Goal: Transaction & Acquisition: Purchase product/service

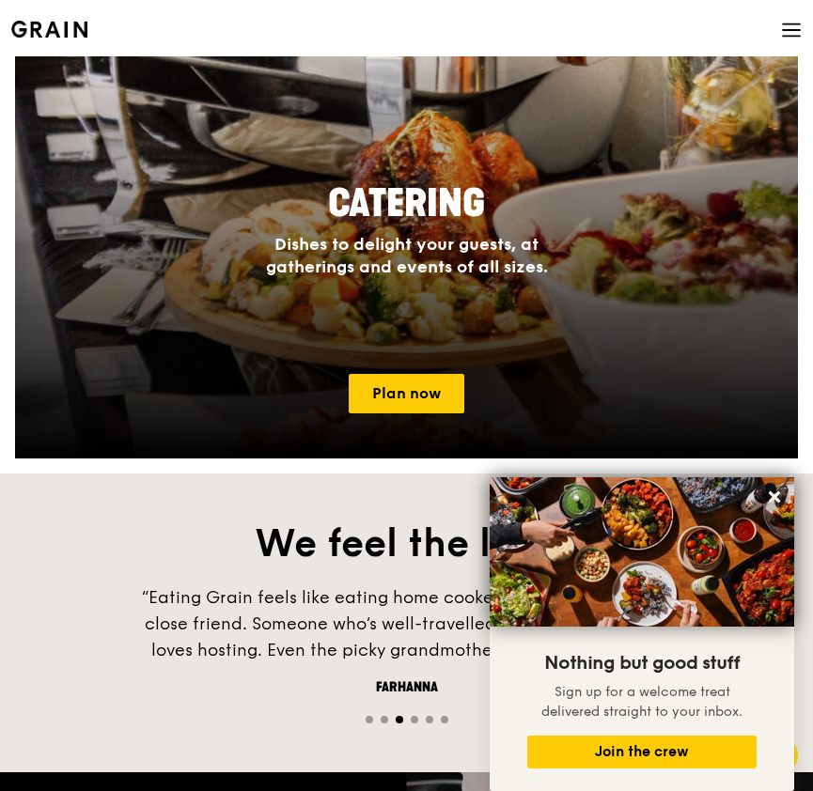
scroll to position [1756, 0]
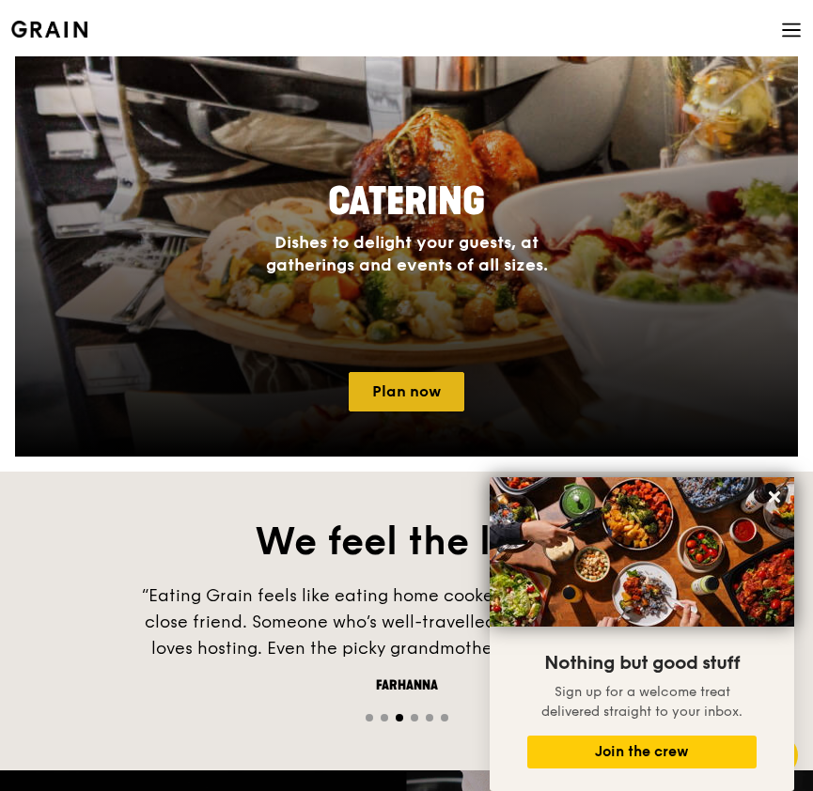
click at [409, 401] on link "Plan now" at bounding box center [407, 391] width 116 height 39
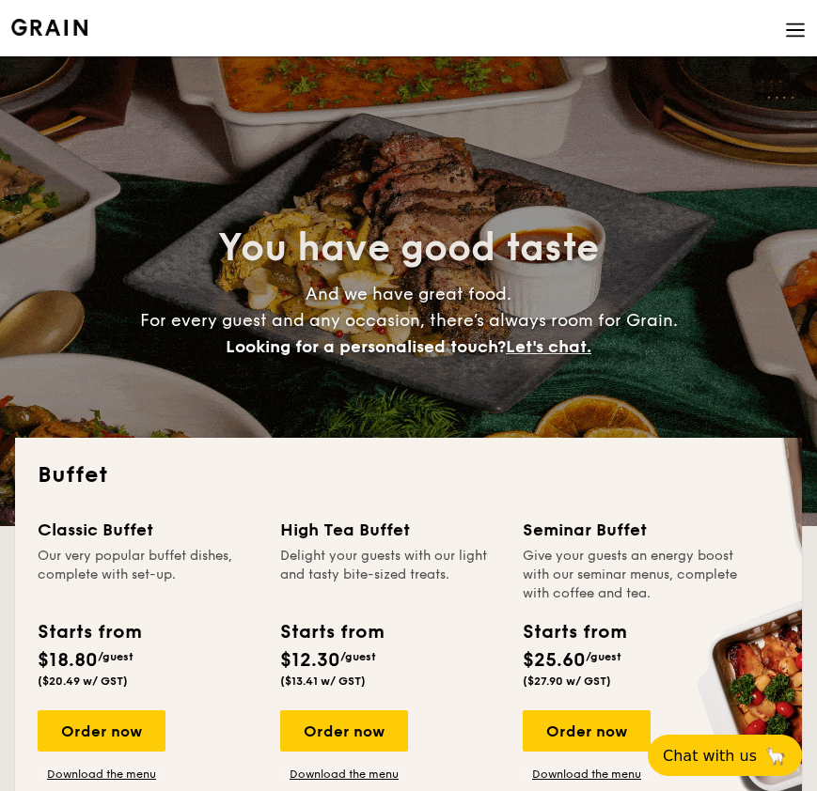
select select
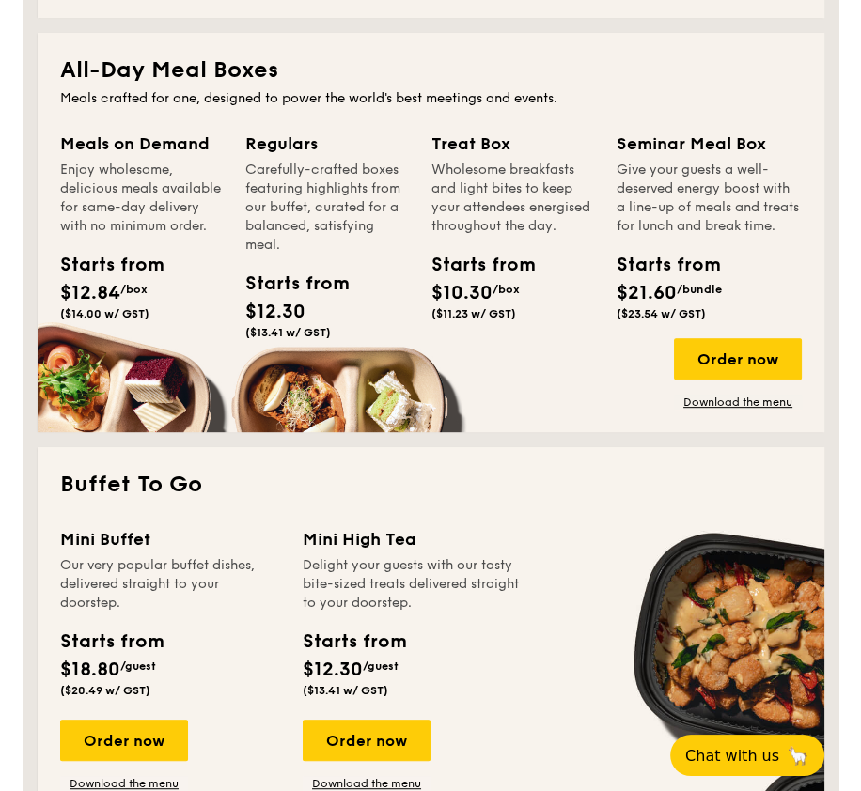
scroll to position [852, 0]
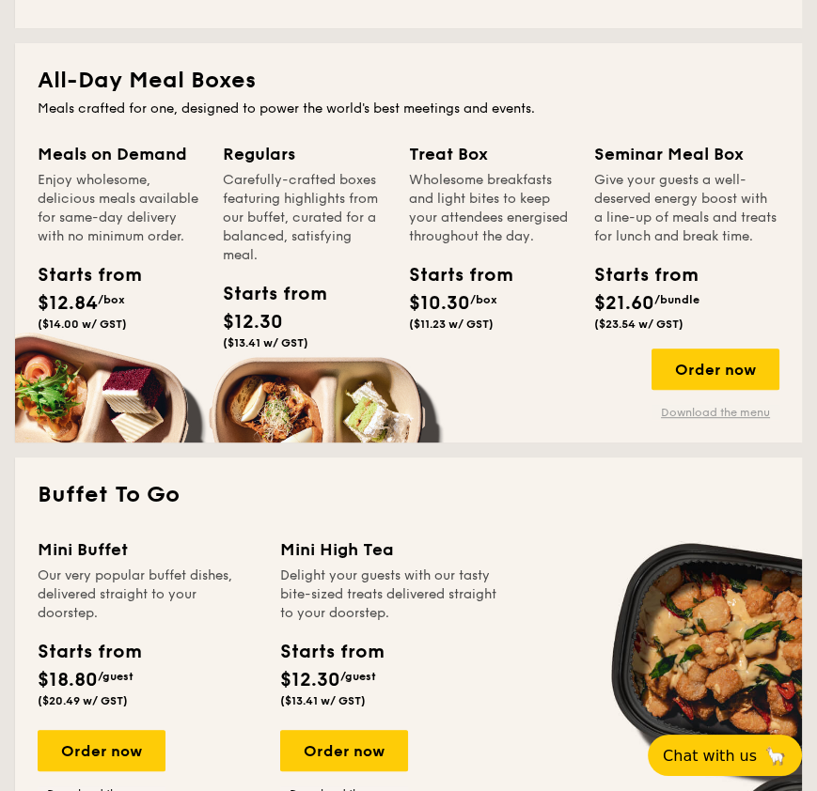
click at [703, 420] on link "Download the menu" at bounding box center [715, 412] width 128 height 15
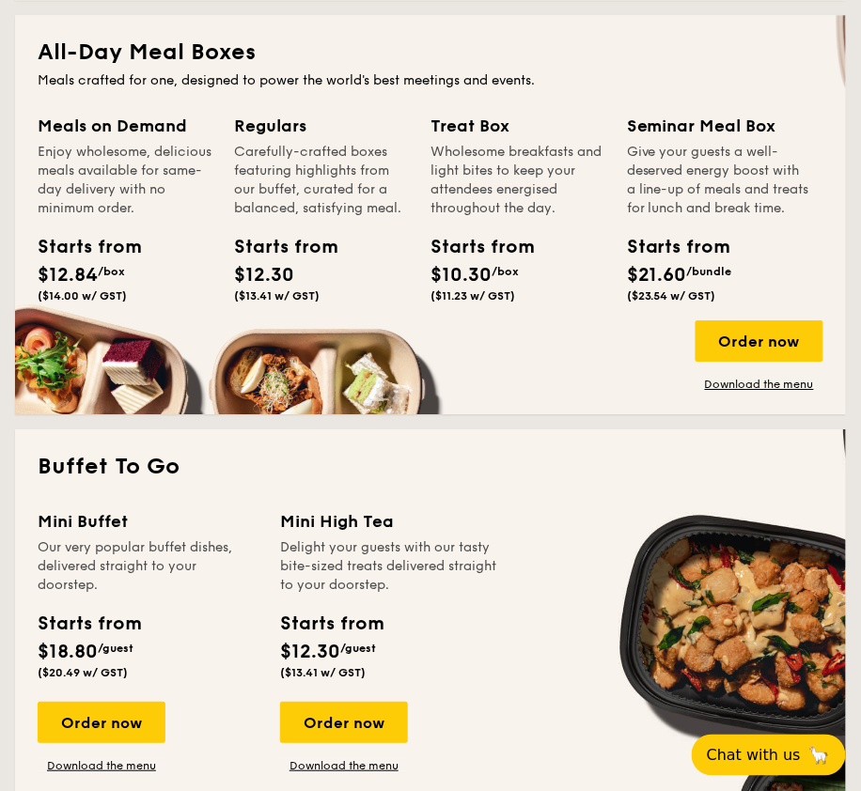
scroll to position [895, 0]
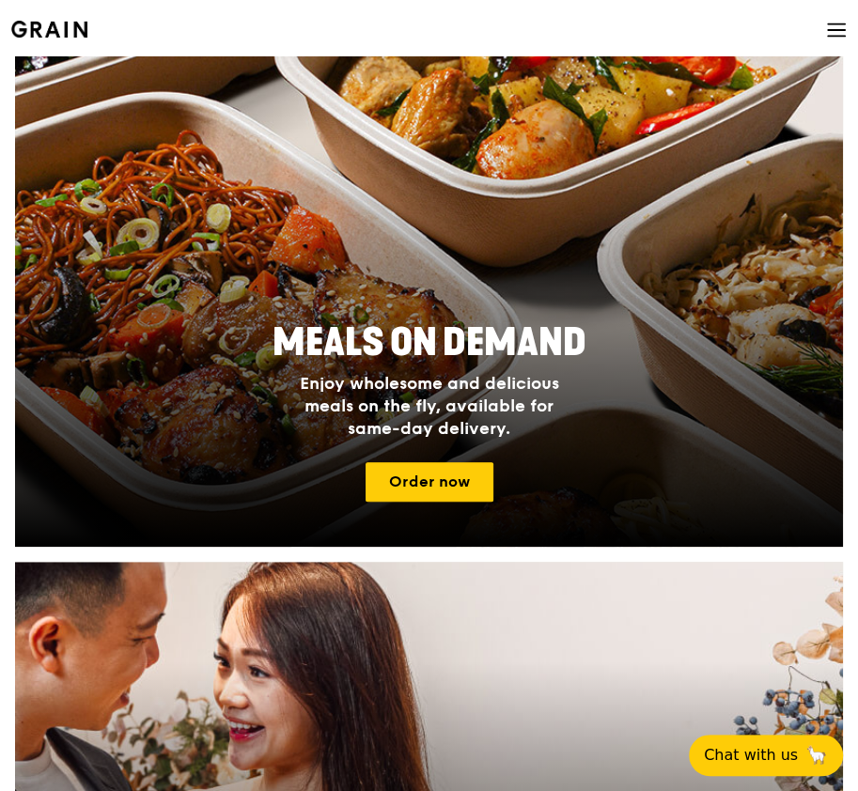
scroll to position [526, 0]
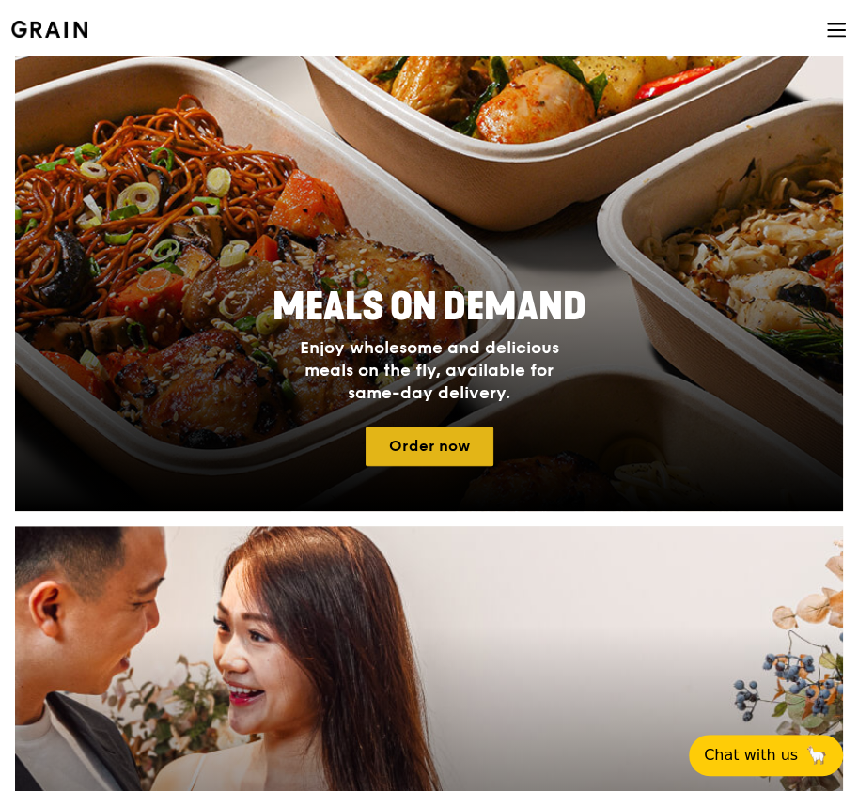
click at [403, 442] on link "Order now" at bounding box center [430, 446] width 128 height 39
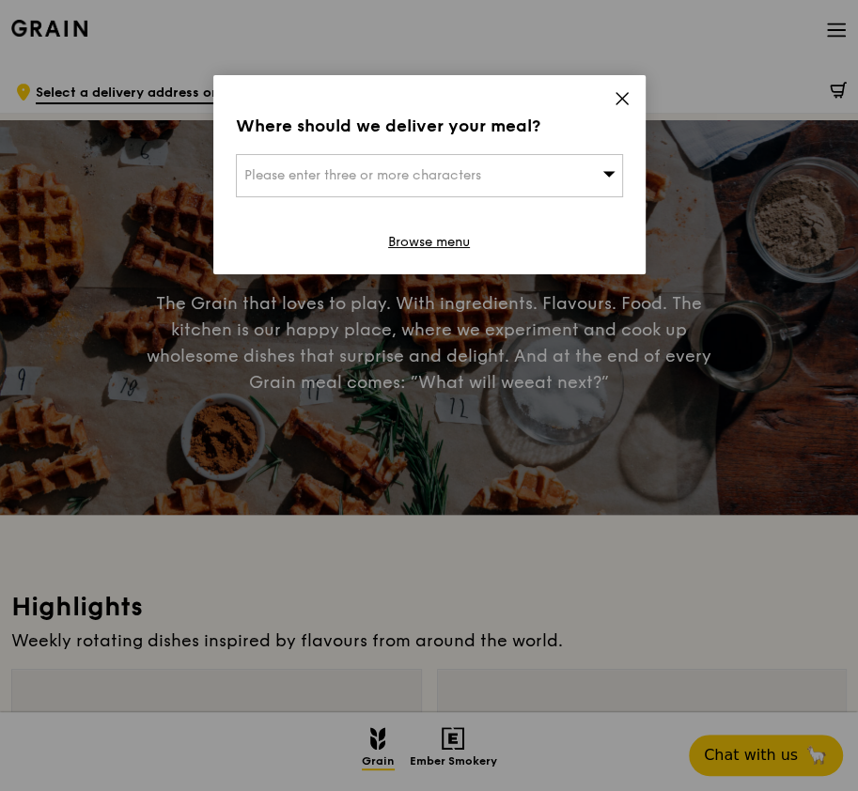
click at [600, 171] on div "Please enter three or more characters" at bounding box center [429, 175] width 387 height 43
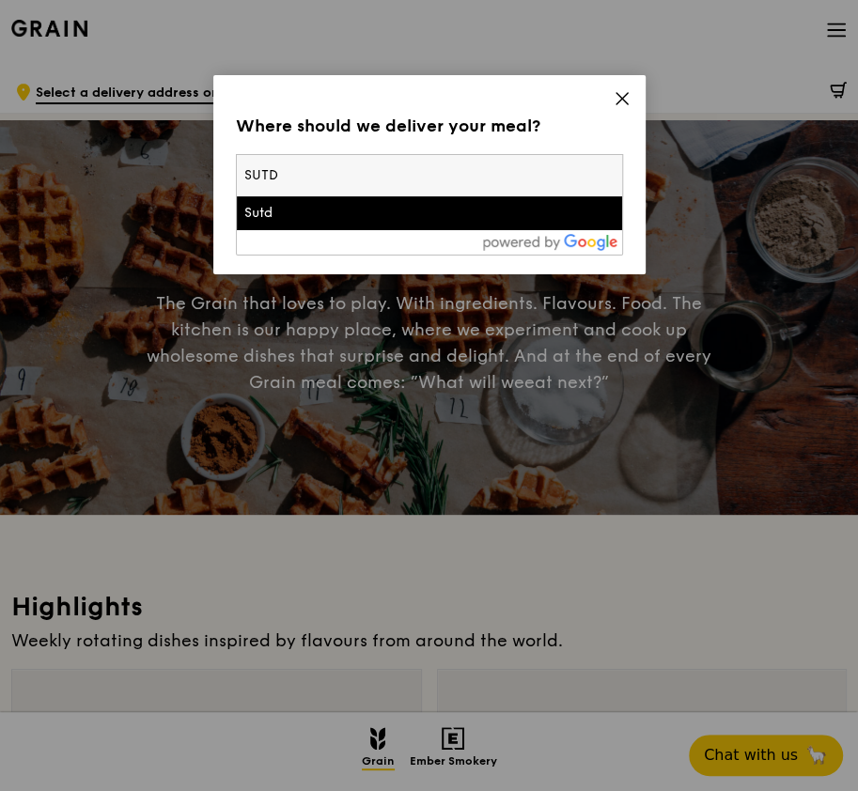
type input "SUTD"
click at [540, 230] on div at bounding box center [429, 242] width 385 height 24
click at [504, 216] on div "Sutd" at bounding box center [383, 213] width 278 height 19
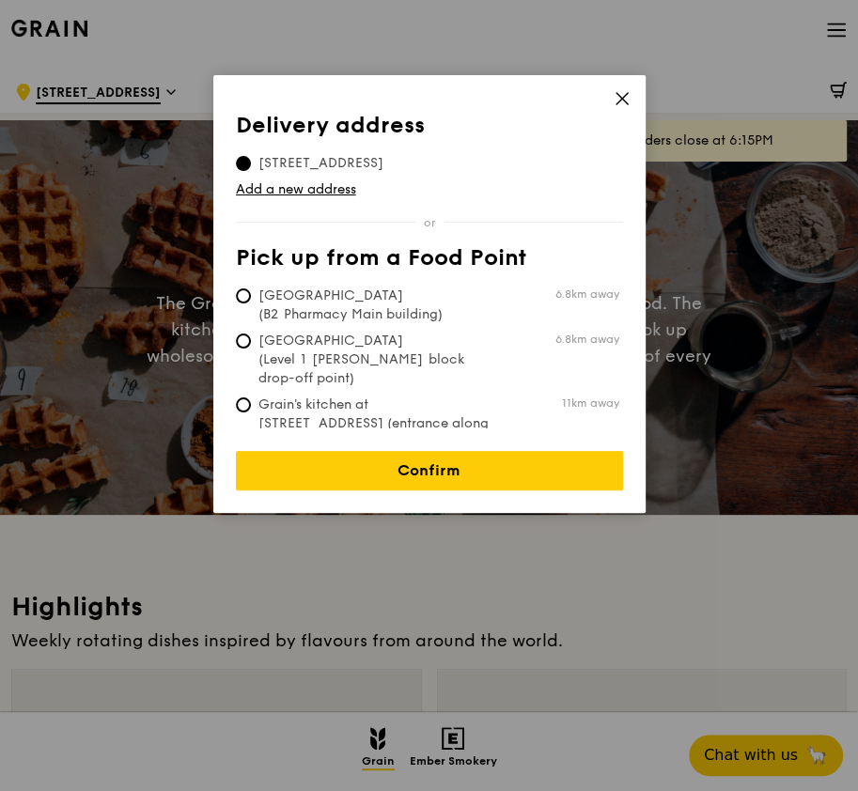
click at [623, 93] on icon at bounding box center [622, 98] width 17 height 17
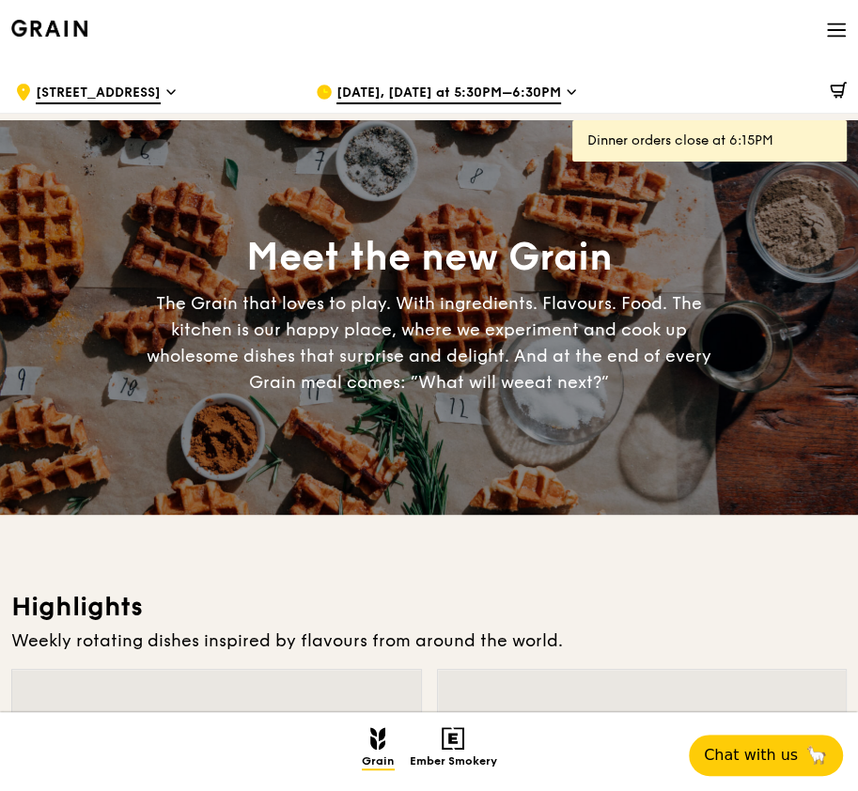
click at [149, 95] on div ".cls-1 { fill: none; stroke: #fff; stroke-linecap: round; stroke-linejoin: roun…" at bounding box center [150, 92] width 271 height 56
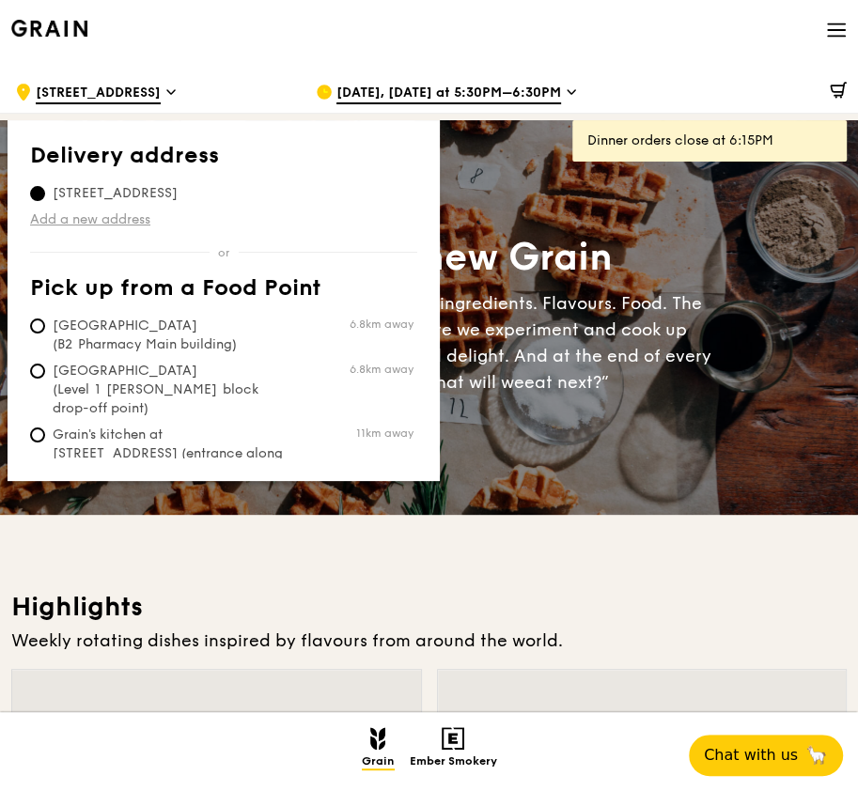
click at [129, 219] on link "Add a new address" at bounding box center [223, 220] width 387 height 19
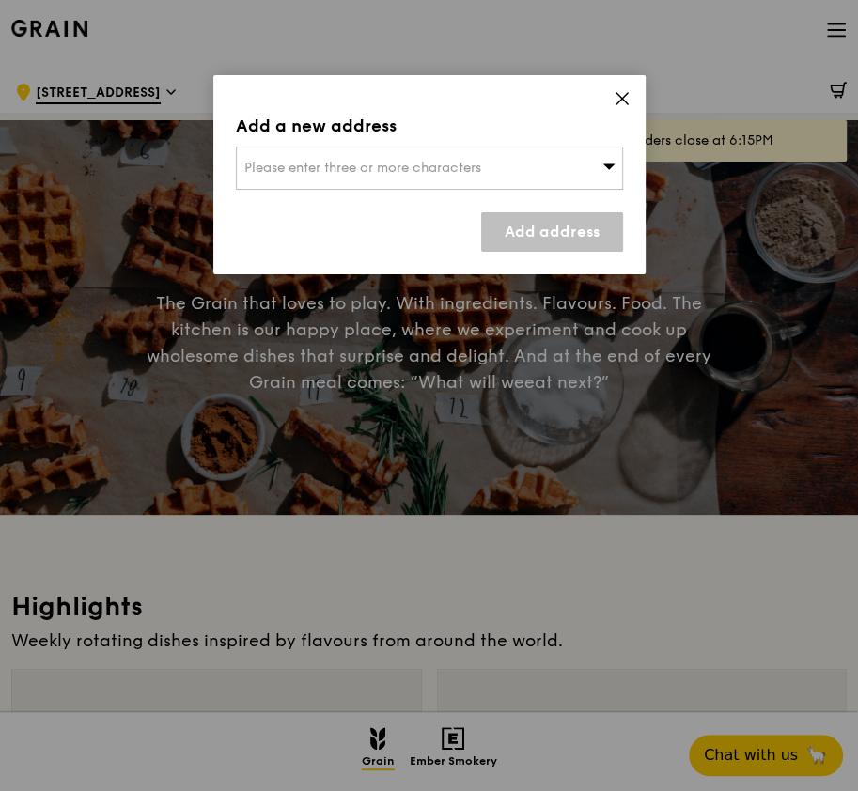
click at [279, 178] on div "Please enter three or more characters" at bounding box center [429, 168] width 387 height 43
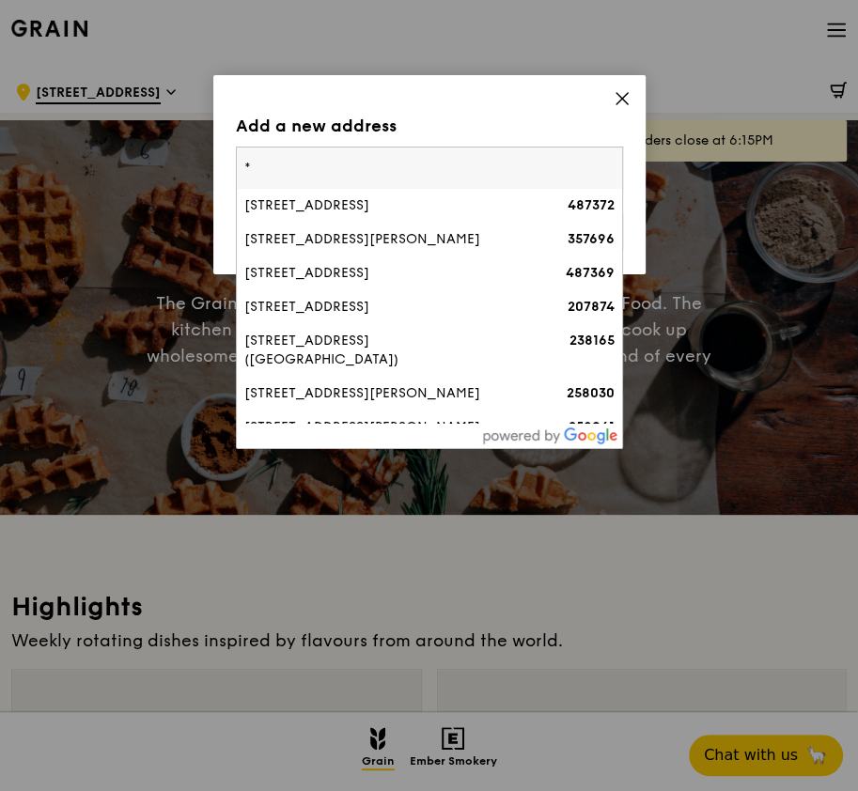
type input "*"
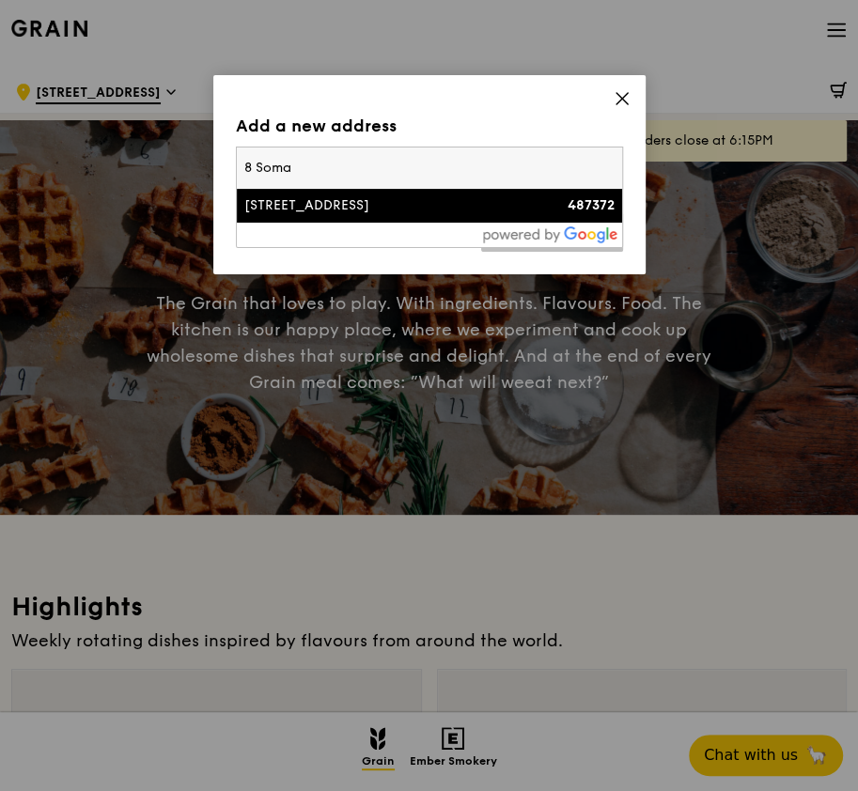
type input "8 Soma"
click at [294, 208] on div "8 Somapah Road" at bounding box center [383, 205] width 278 height 19
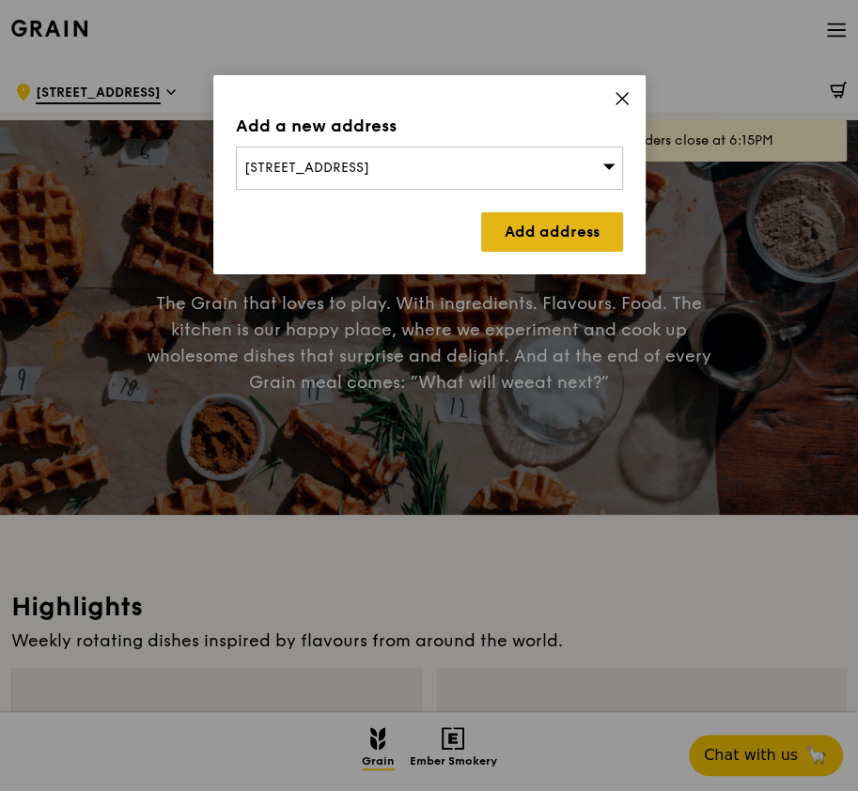
click at [532, 230] on link "Add address" at bounding box center [552, 231] width 142 height 39
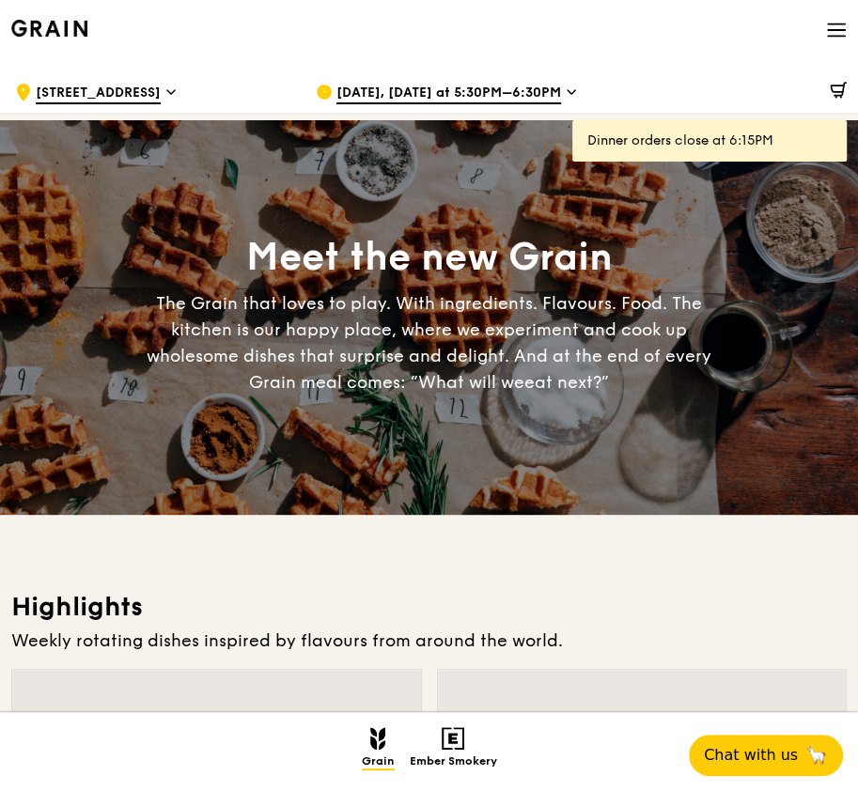
click at [567, 96] on icon at bounding box center [571, 92] width 9 height 17
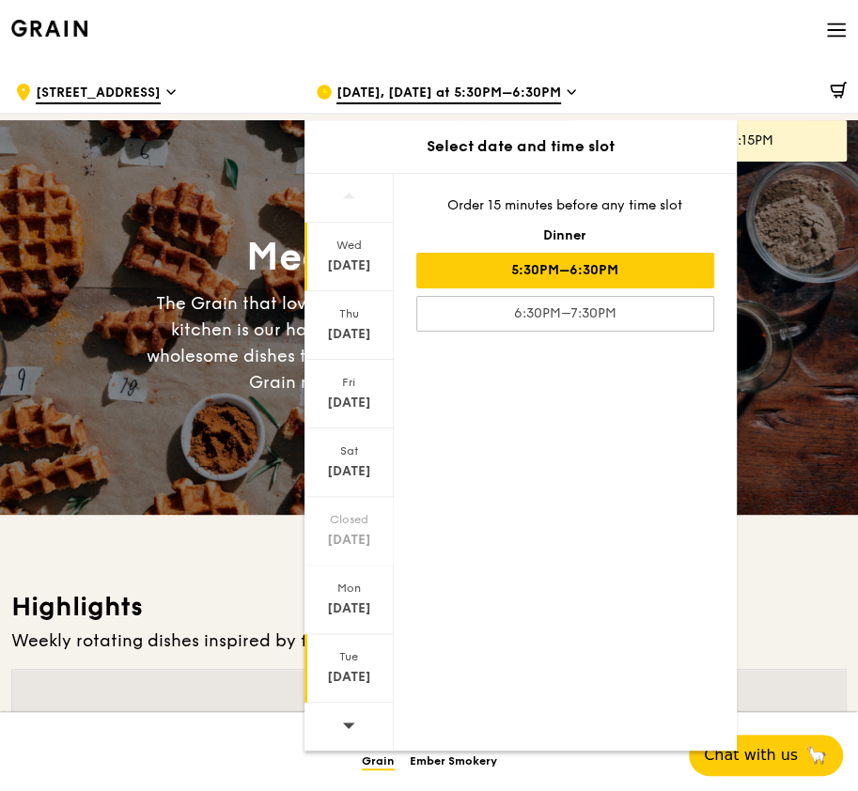
click at [350, 659] on div "Tue" at bounding box center [349, 656] width 84 height 15
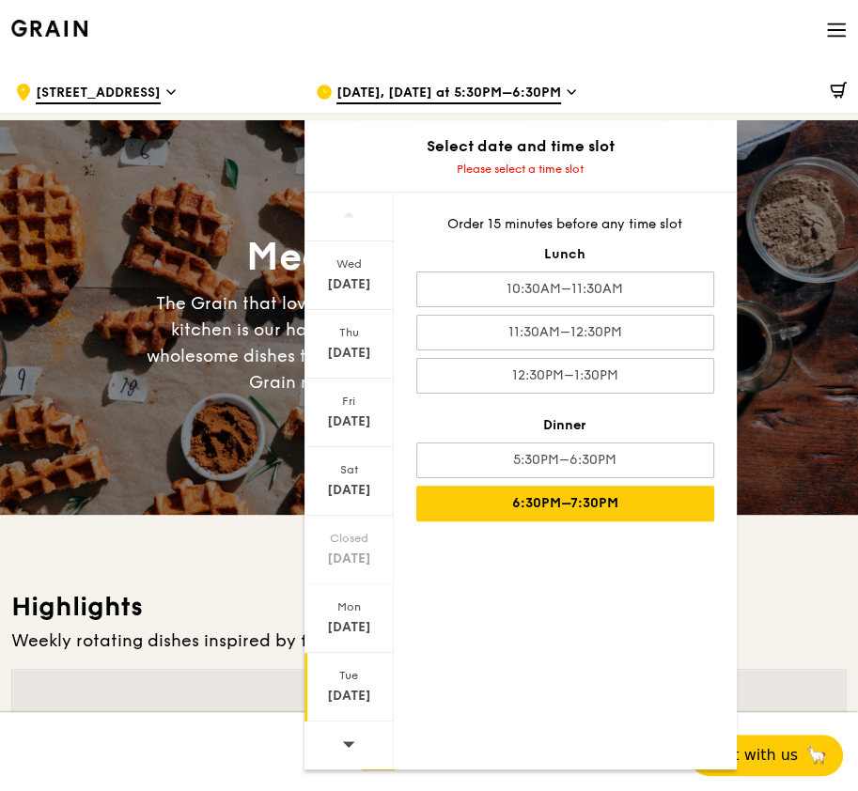
click at [604, 501] on div "6:30PM–7:30PM" at bounding box center [565, 504] width 298 height 36
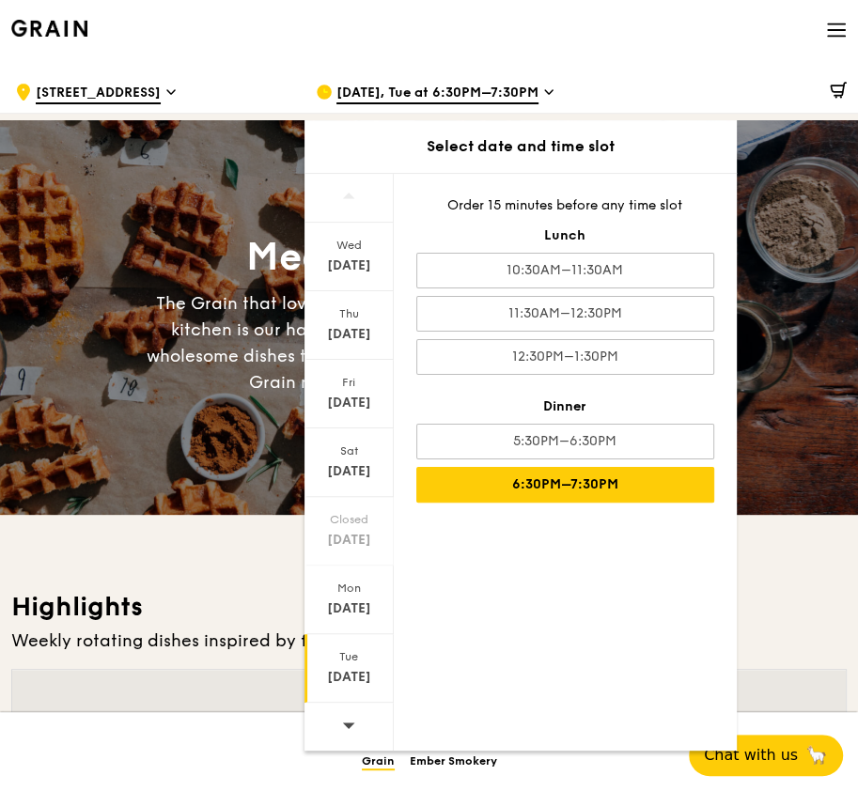
click at [779, 618] on h3 "Highlights" at bounding box center [429, 607] width 836 height 34
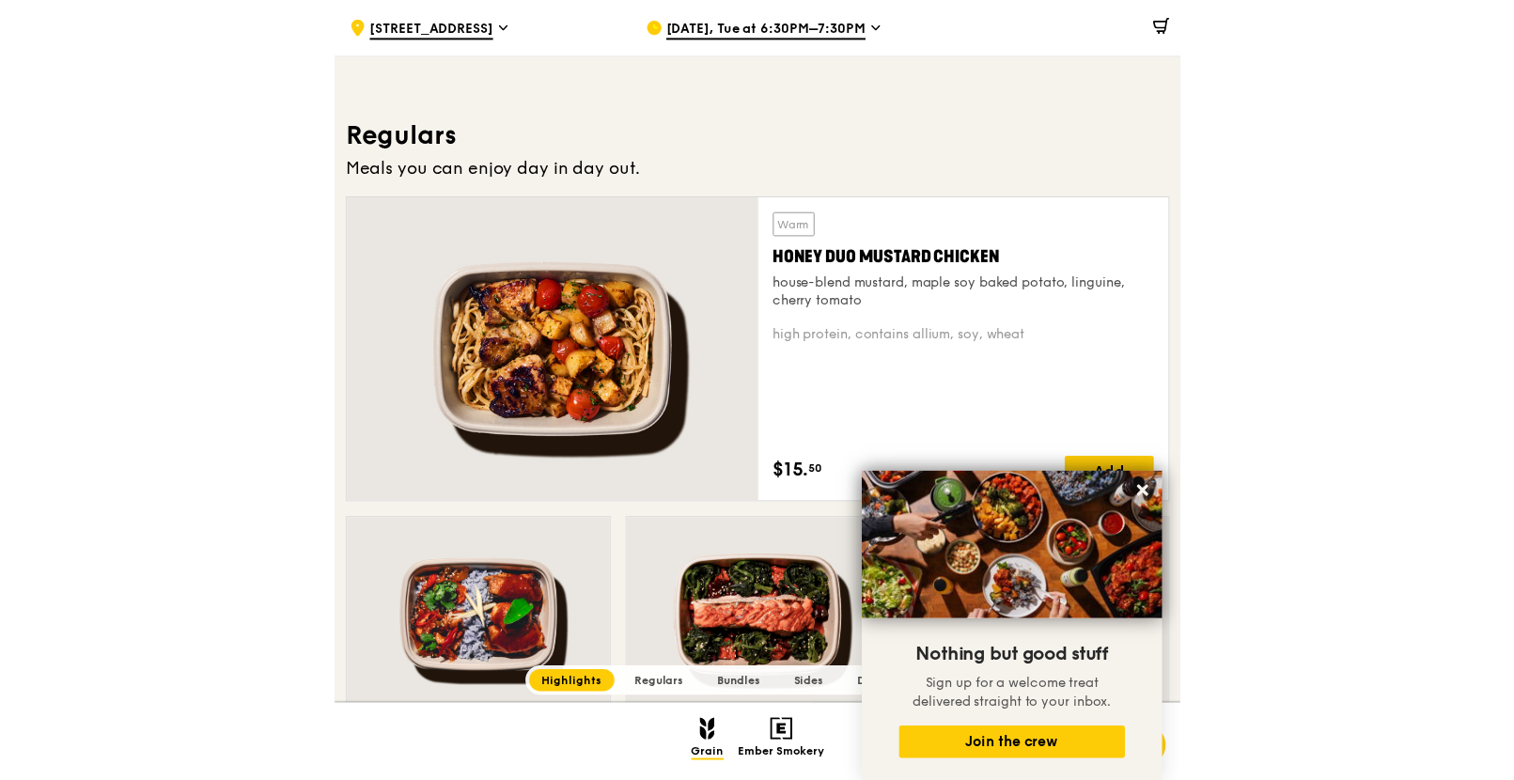
scroll to position [848, 0]
